Goal: Book appointment/travel/reservation

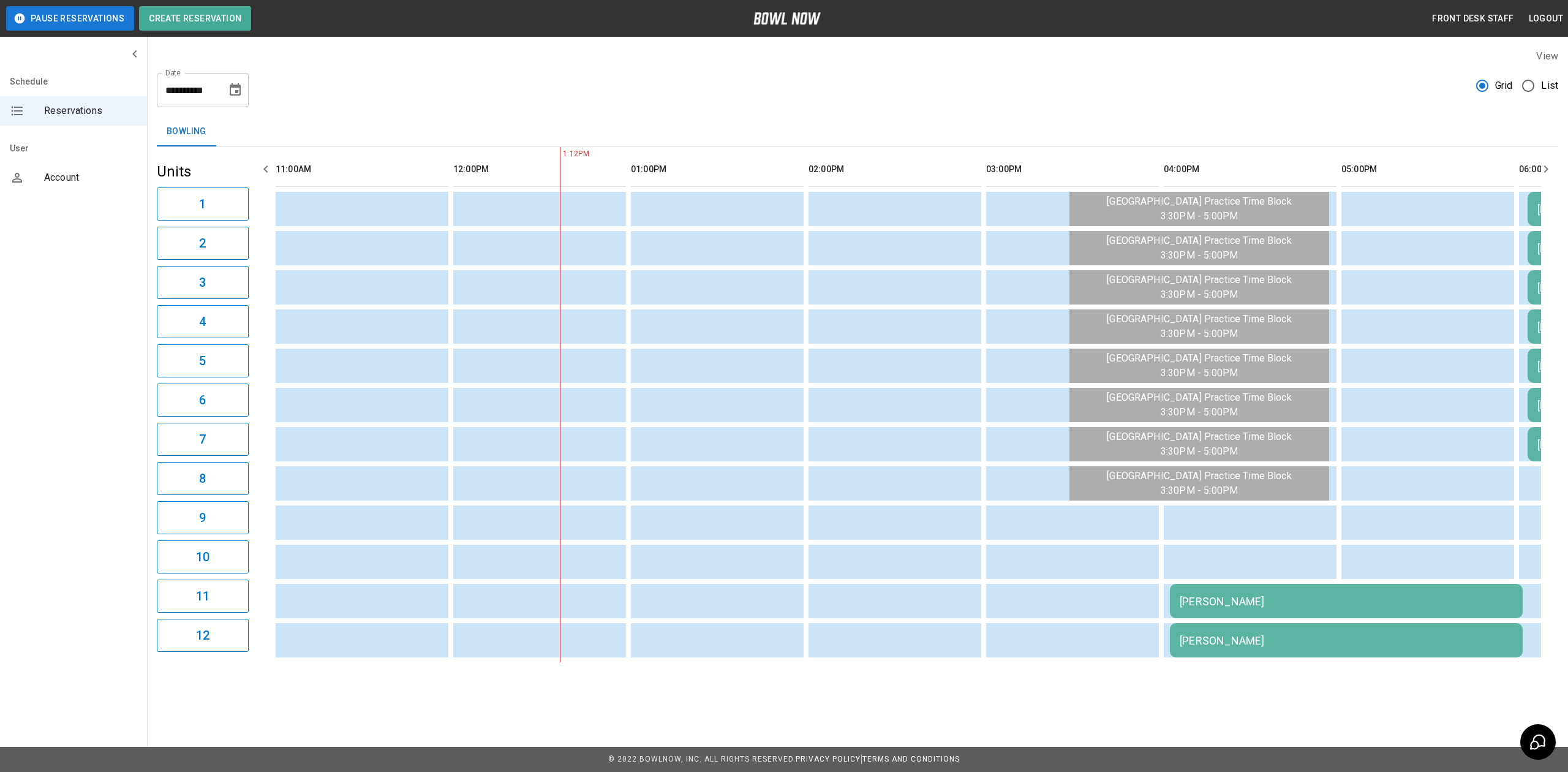
scroll to position [0, 177]
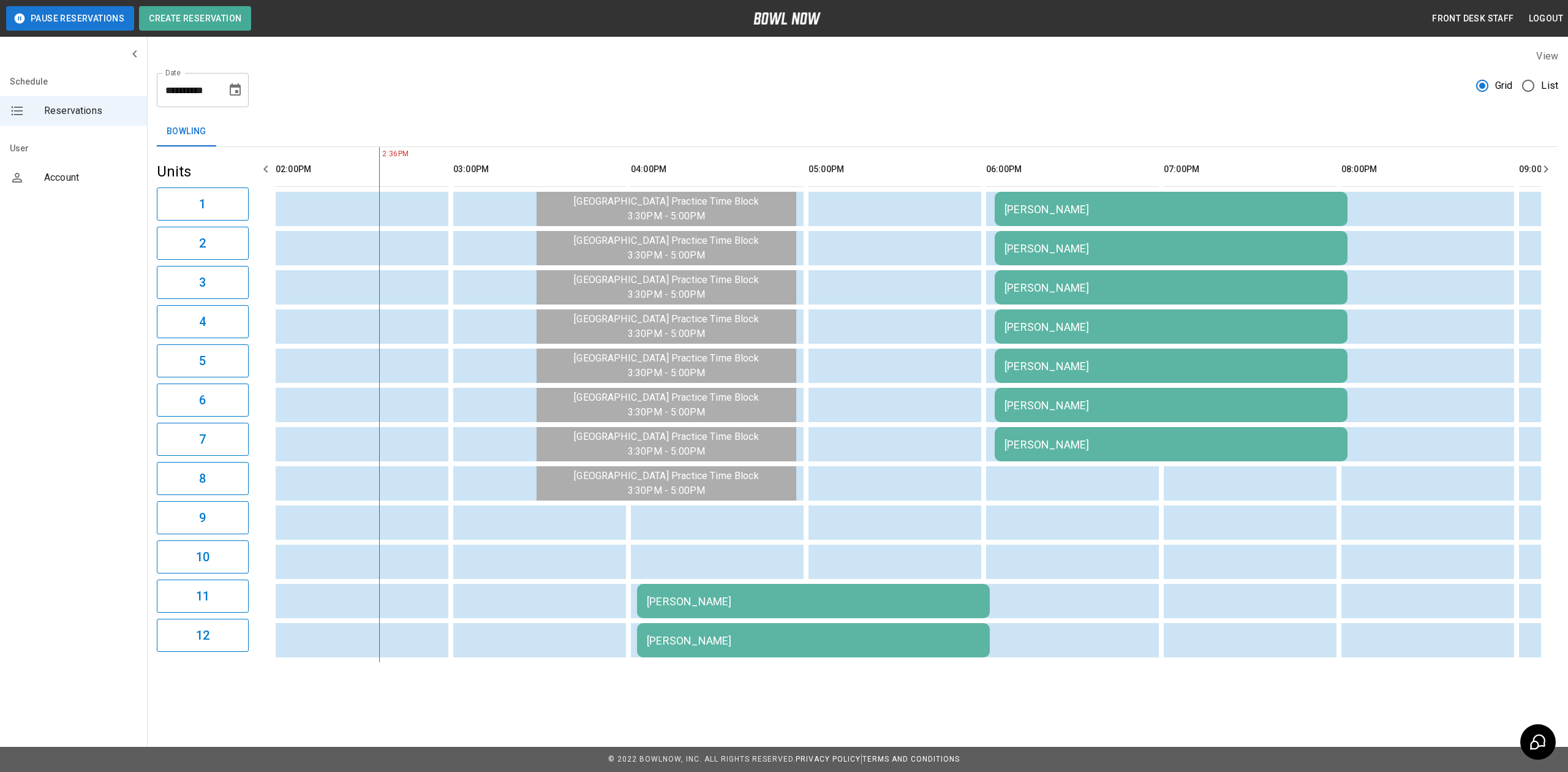
click at [710, 601] on div "[PERSON_NAME]" at bounding box center [813, 601] width 333 height 13
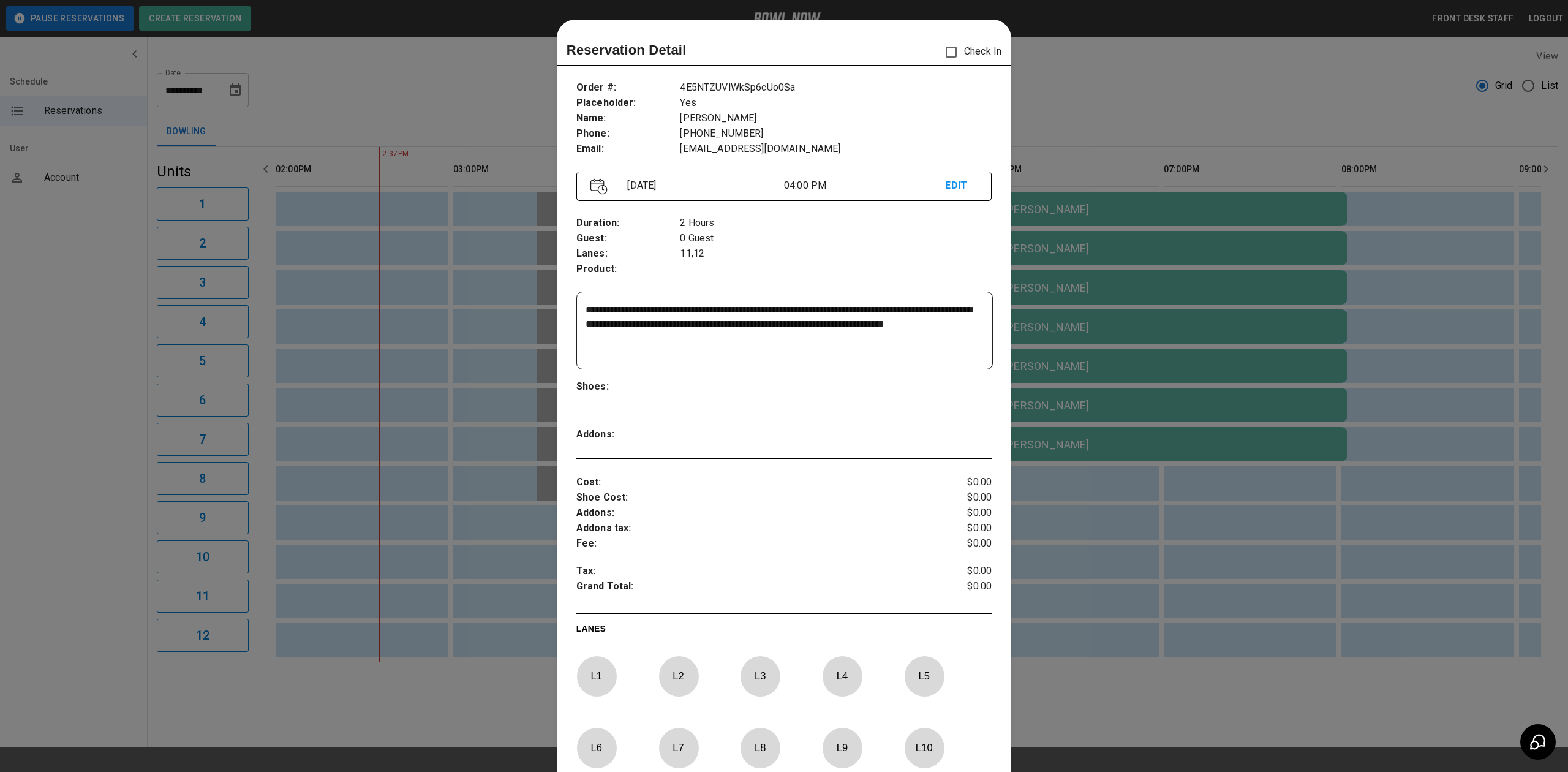
scroll to position [20, 0]
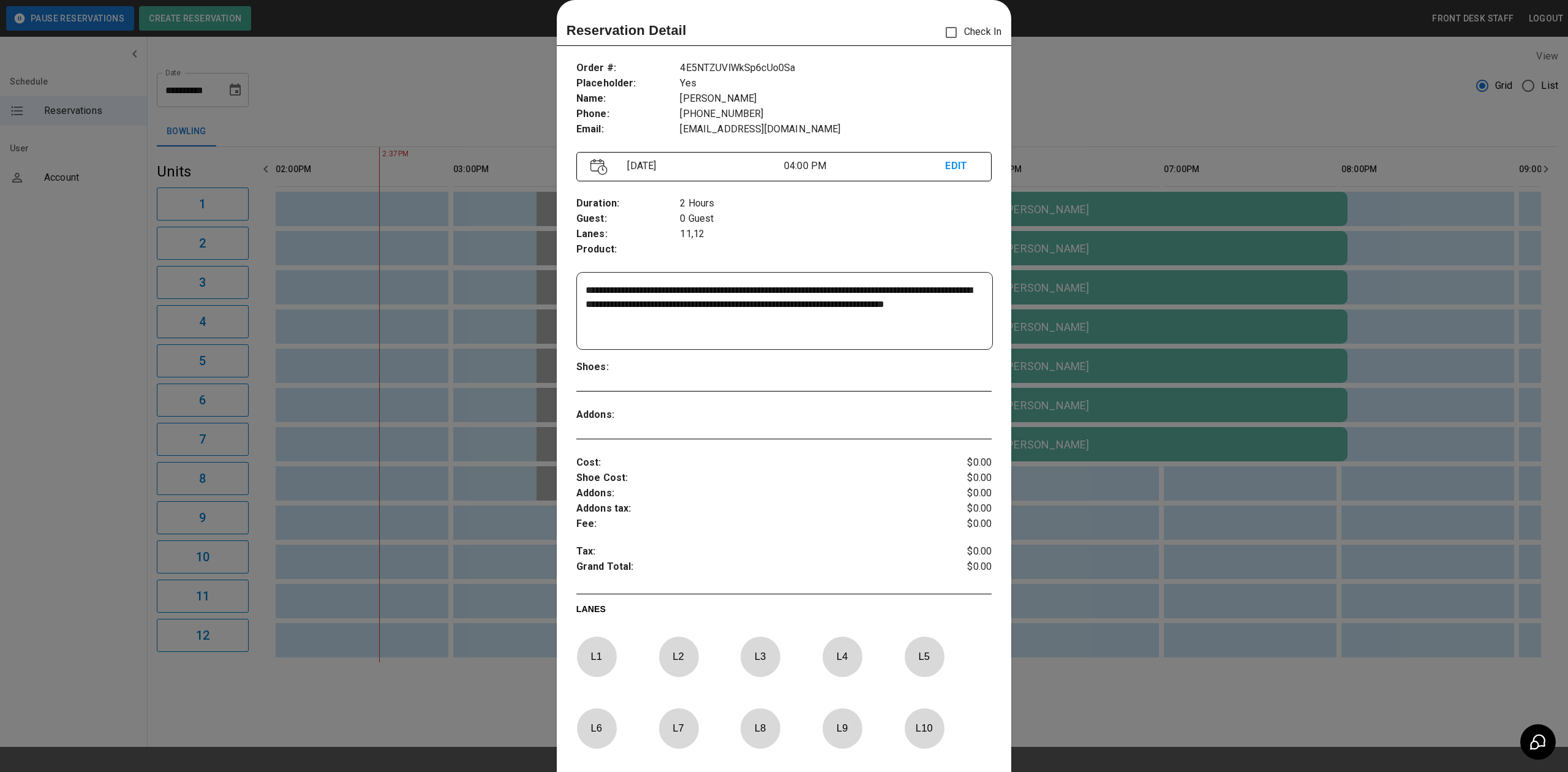
drag, startPoint x: 1241, startPoint y: 485, endPoint x: 1118, endPoint y: 429, distance: 135.1
click at [1223, 470] on div at bounding box center [784, 386] width 1568 height 772
